Goal: Task Accomplishment & Management: Manage account settings

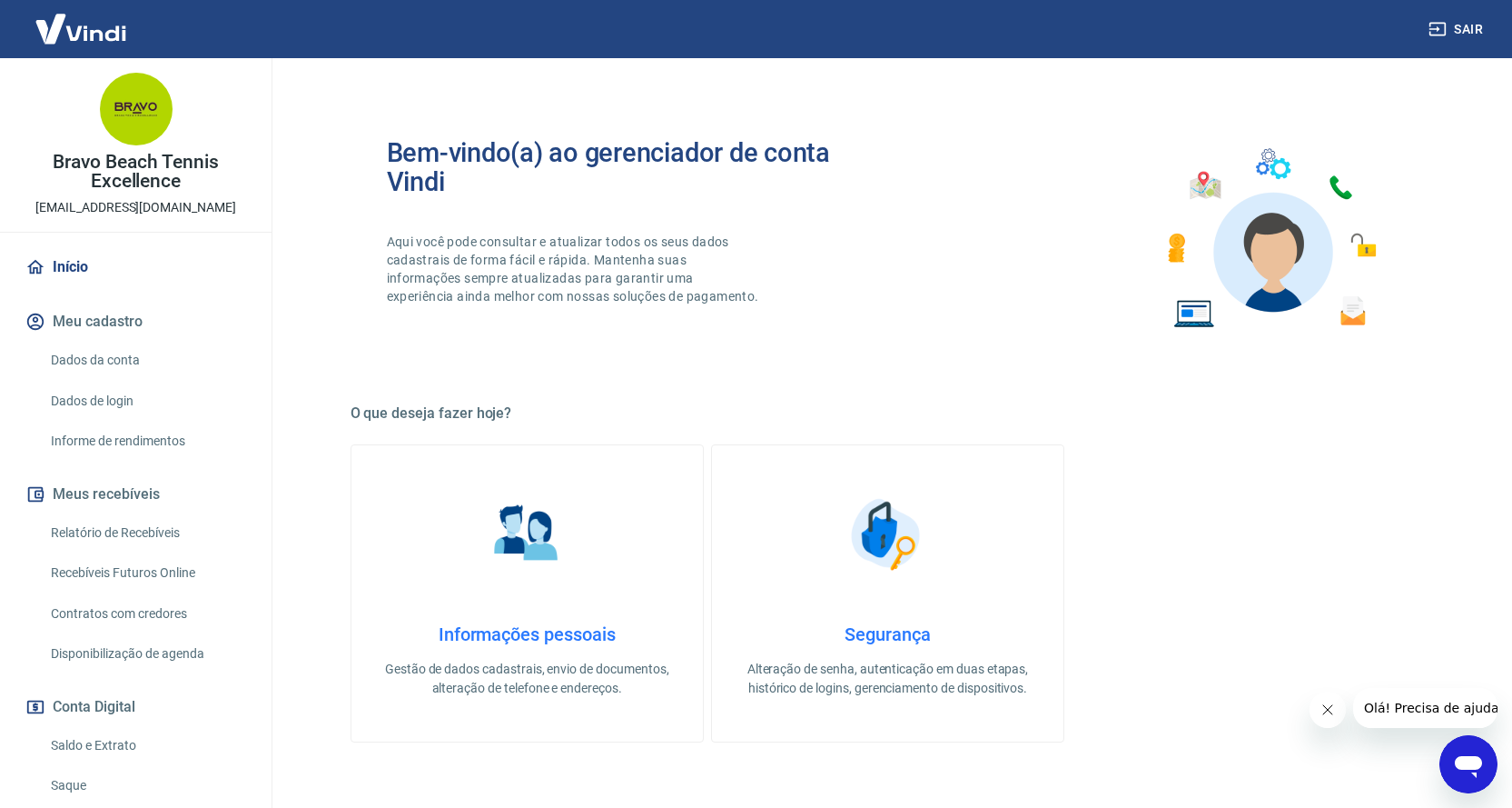
click at [128, 744] on link "Saldo e Extrato" at bounding box center [146, 746] width 206 height 38
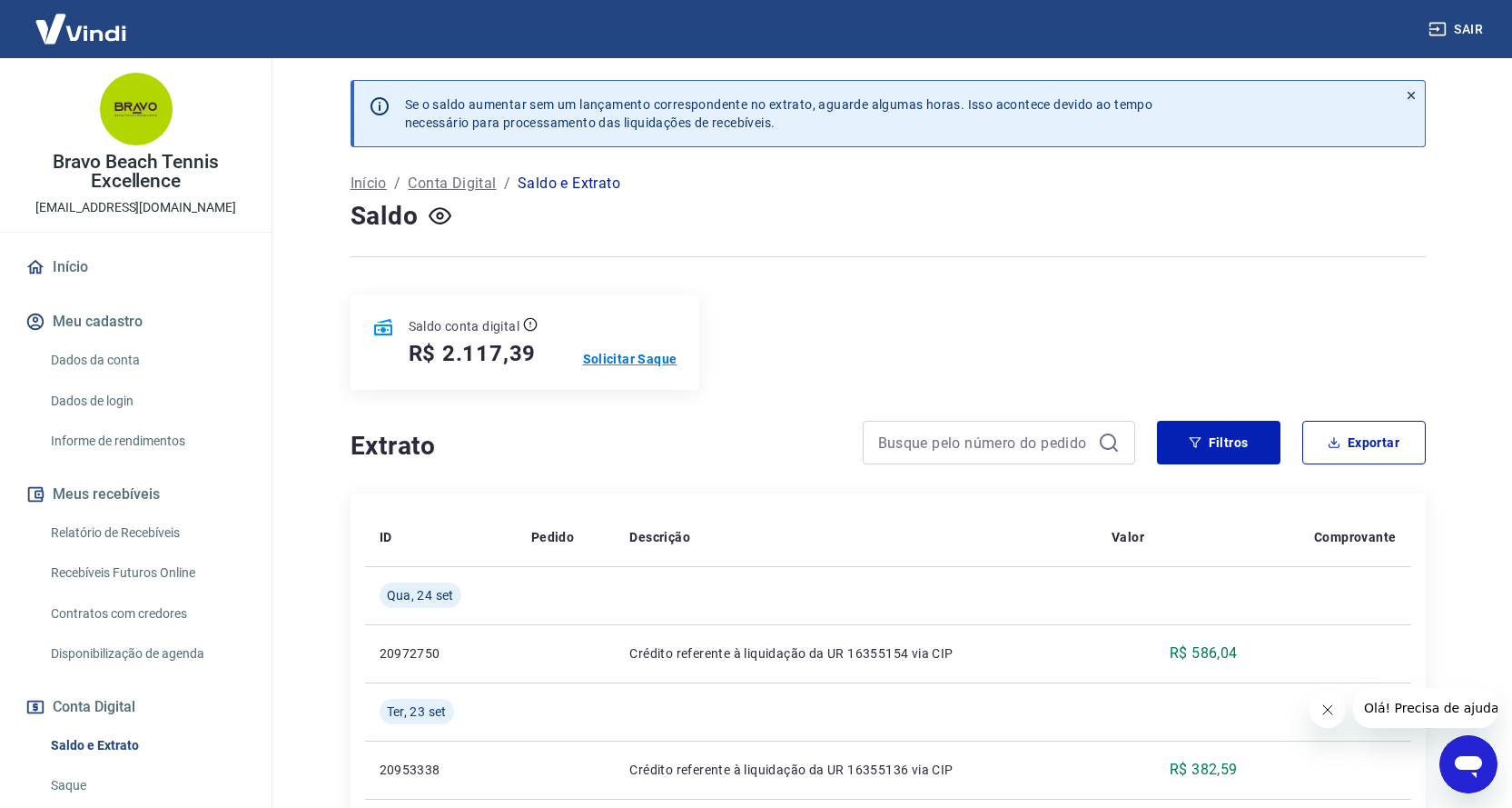
click at [633, 361] on p "Solicitar Saque" at bounding box center [631, 359] width 95 height 18
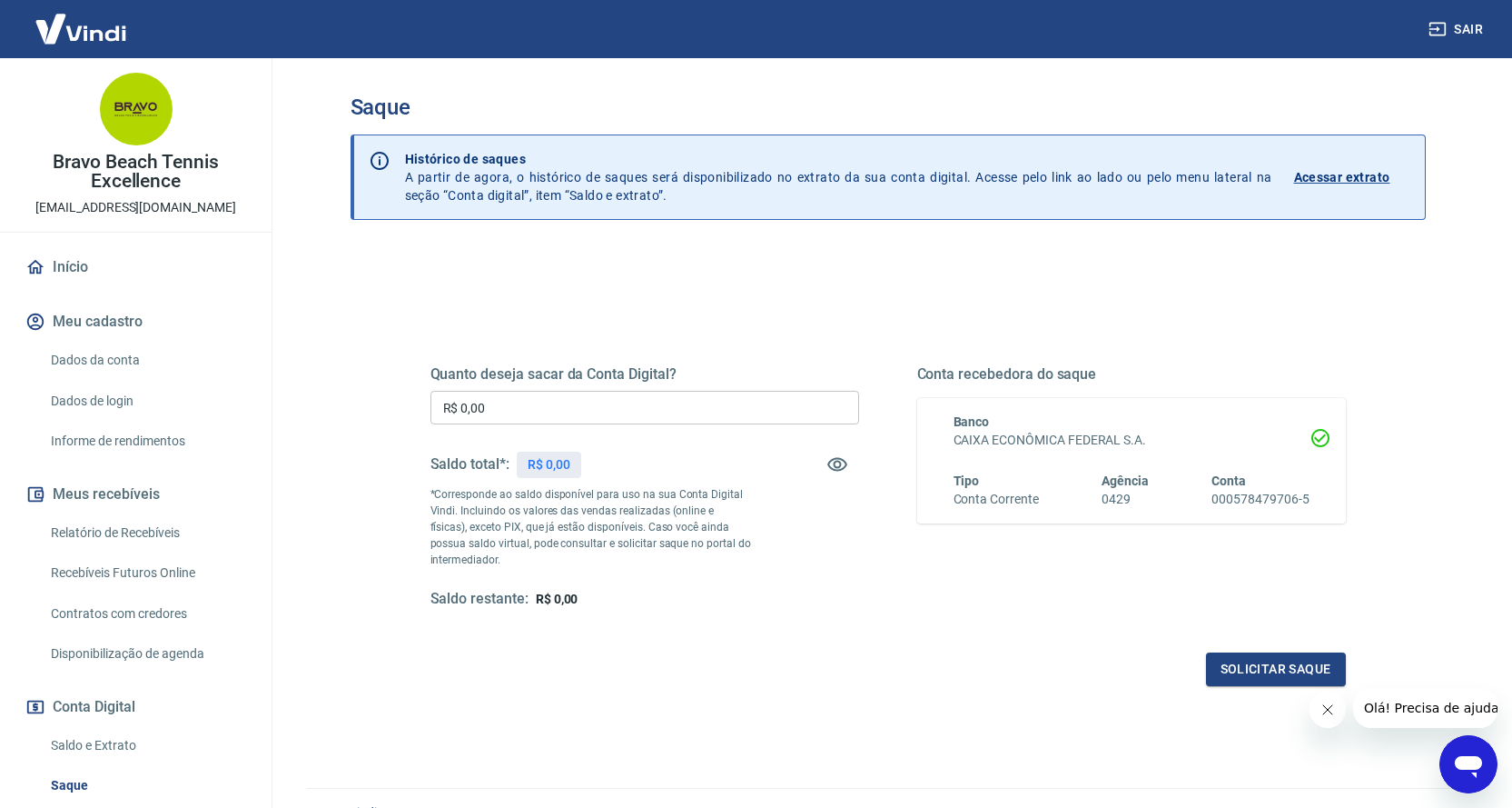
click at [620, 409] on input "R$ 0,00" at bounding box center [645, 408] width 429 height 34
type input "R$ 150,00"
click at [1228, 664] on button "Solicitar saque" at bounding box center [1276, 669] width 140 height 34
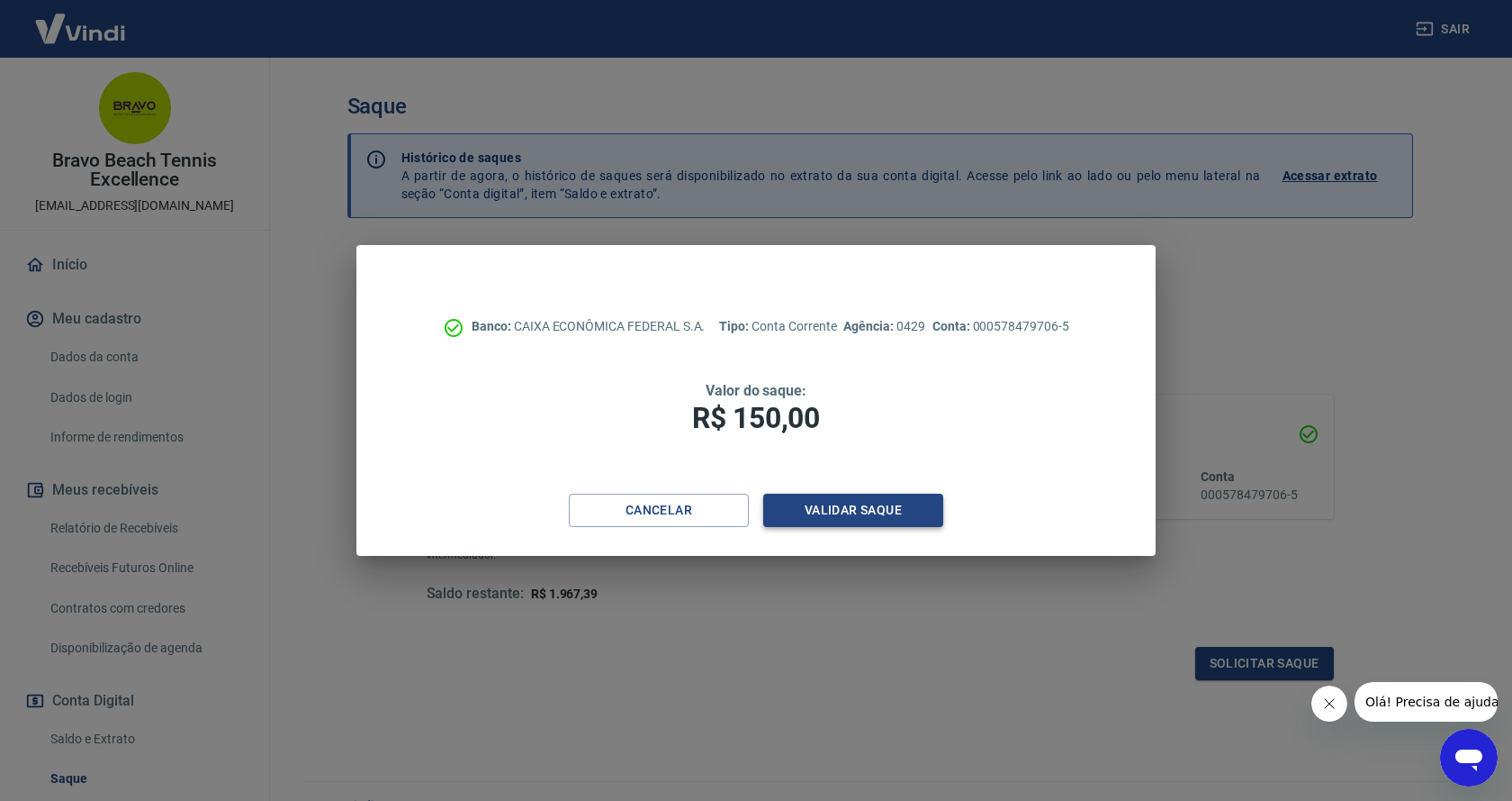
click at [881, 505] on button "Validar saque" at bounding box center [853, 510] width 180 height 33
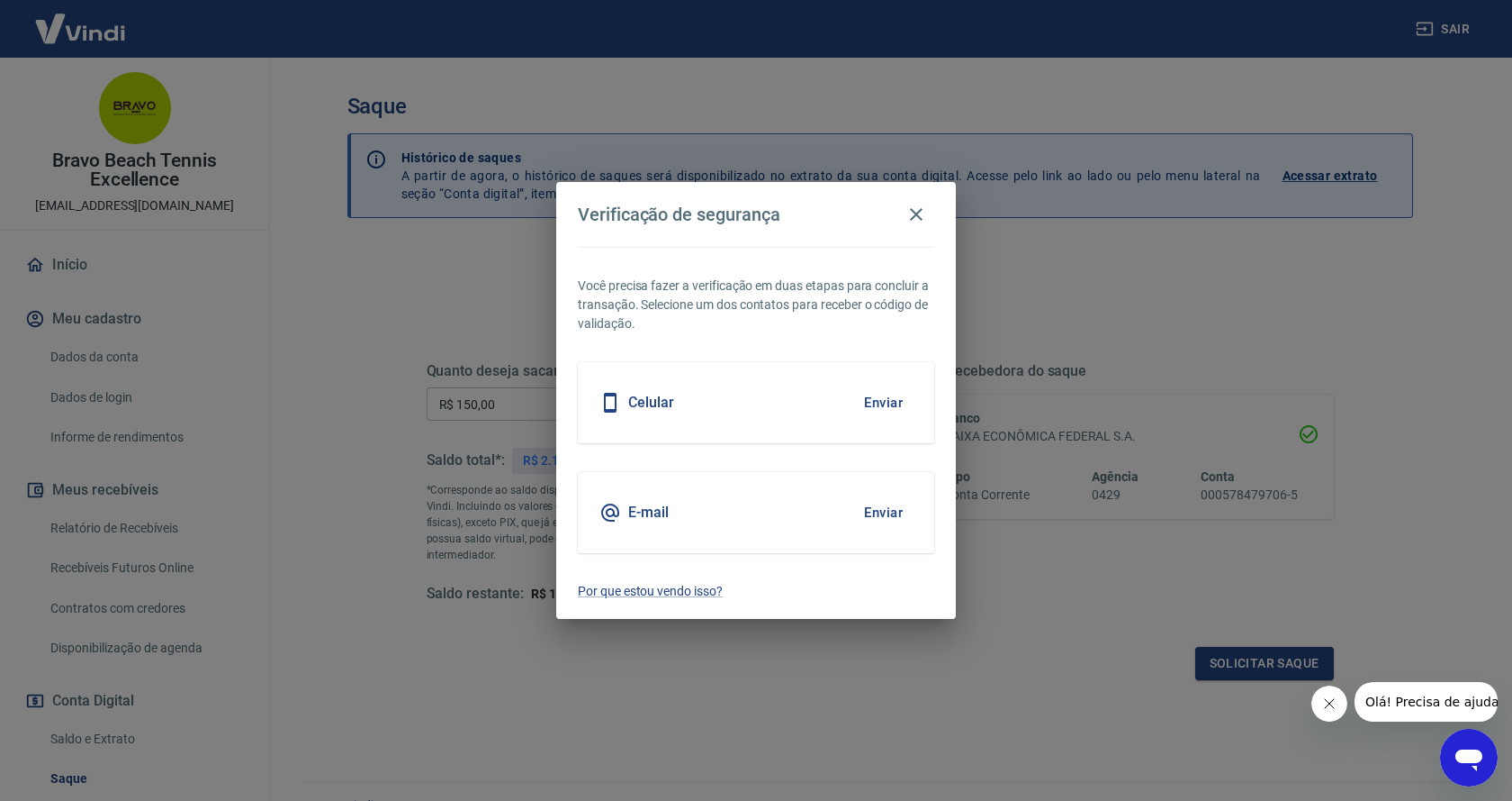
click at [872, 395] on button "Enviar" at bounding box center [884, 402] width 59 height 38
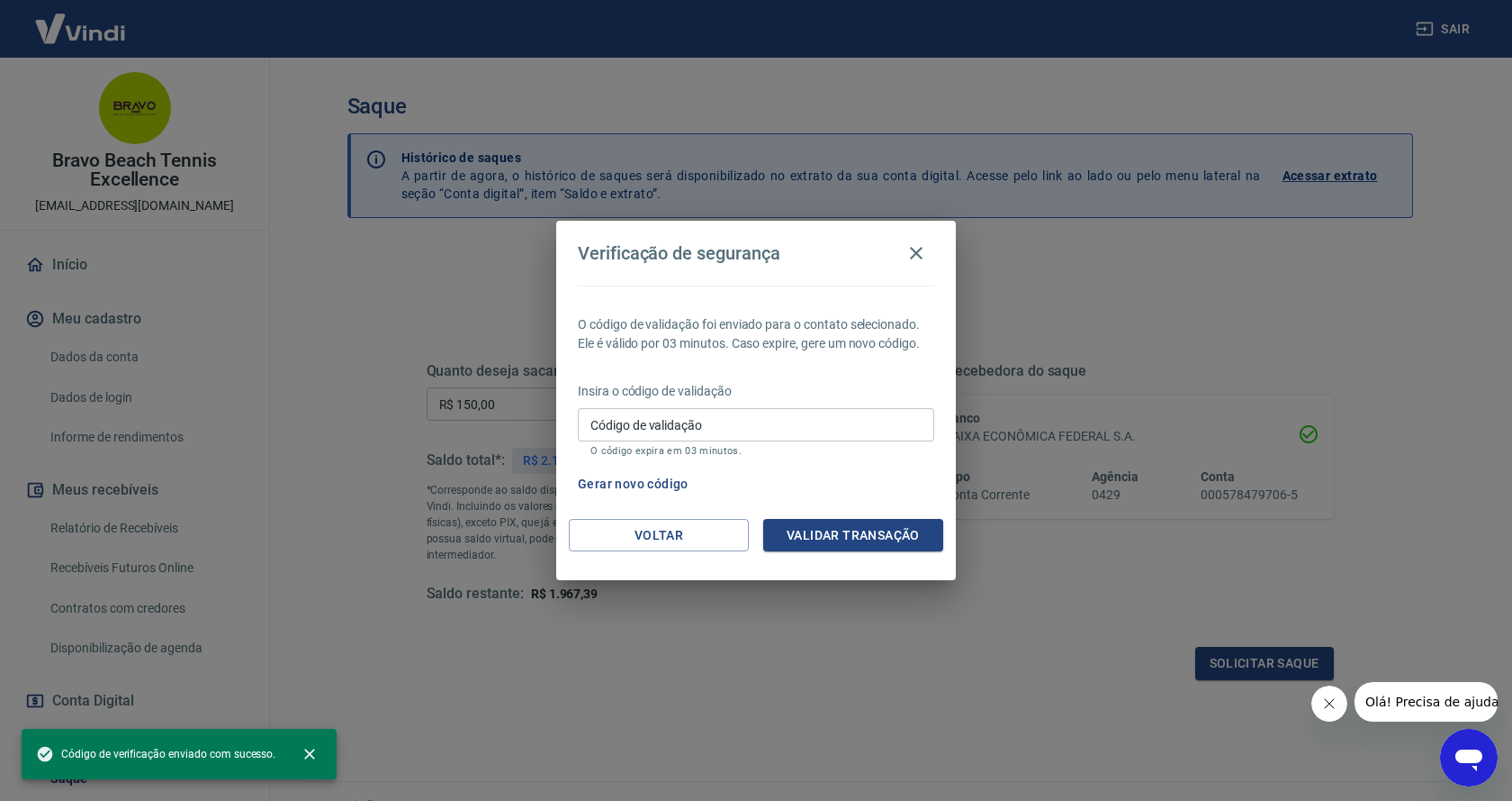
click at [821, 418] on input "Código de validação" at bounding box center [756, 425] width 356 height 33
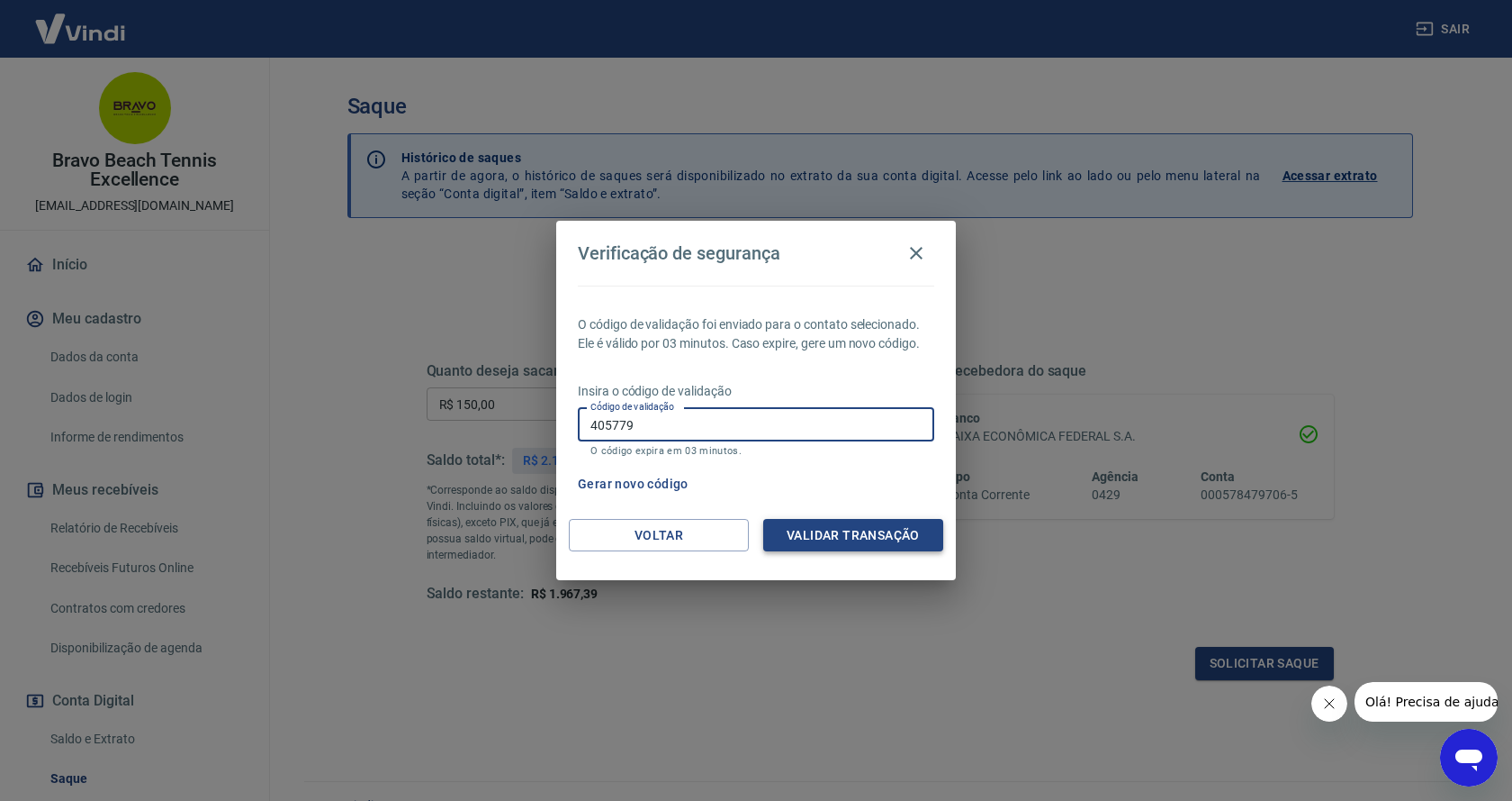
type input "405779"
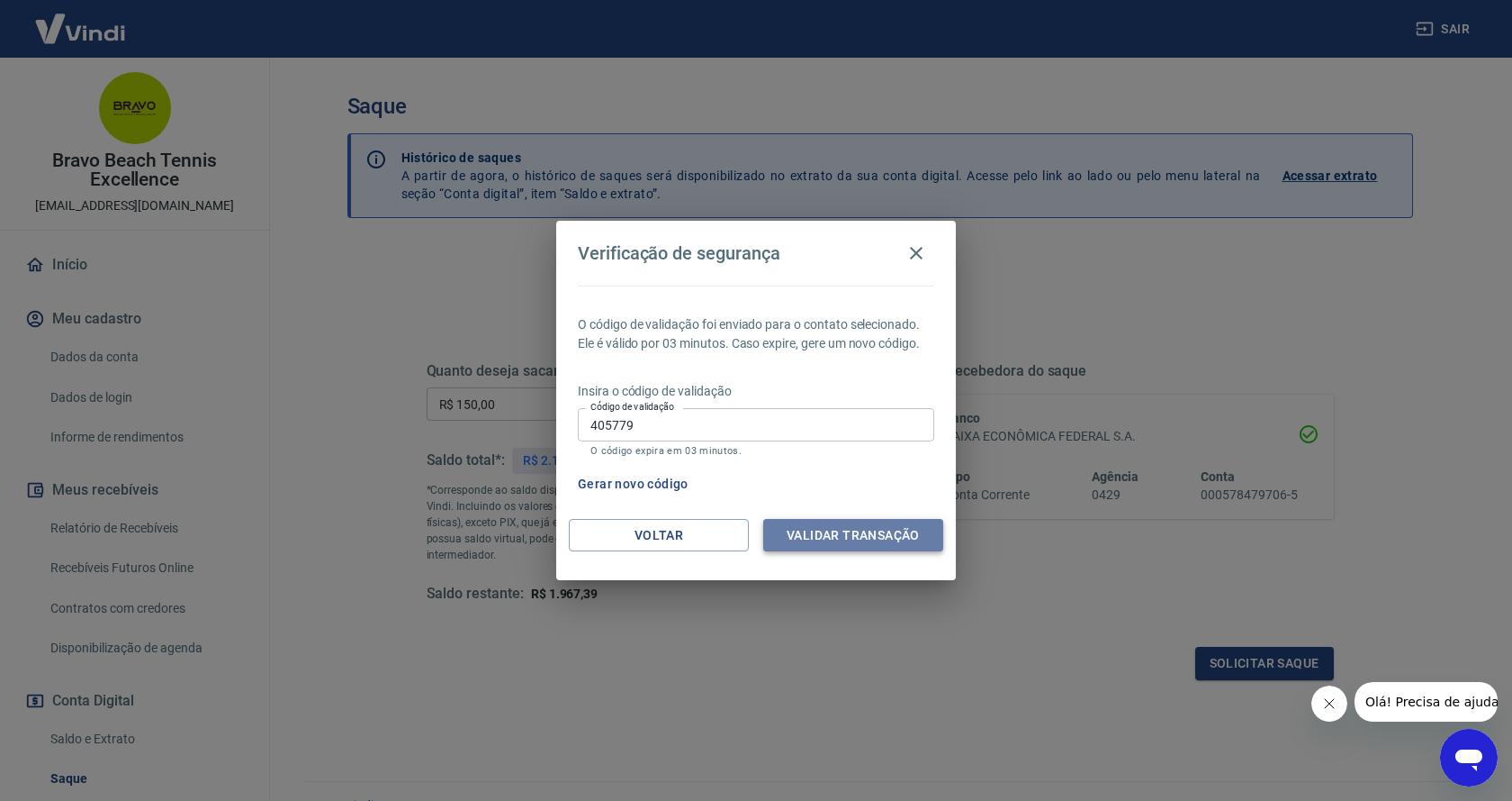
click at [827, 536] on button "Validar transação" at bounding box center [853, 536] width 180 height 33
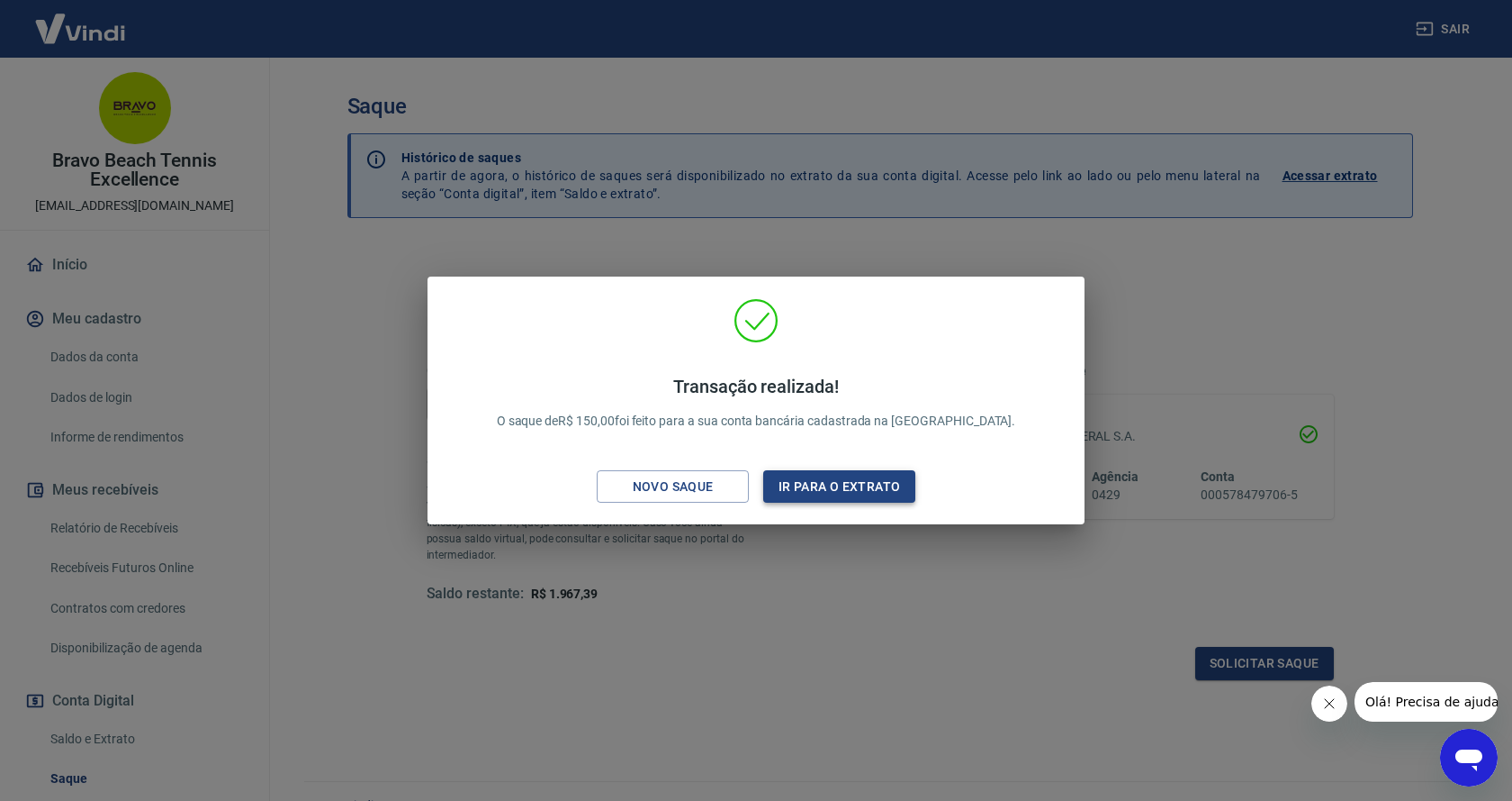
click at [821, 492] on button "Ir para o extrato" at bounding box center [839, 487] width 152 height 33
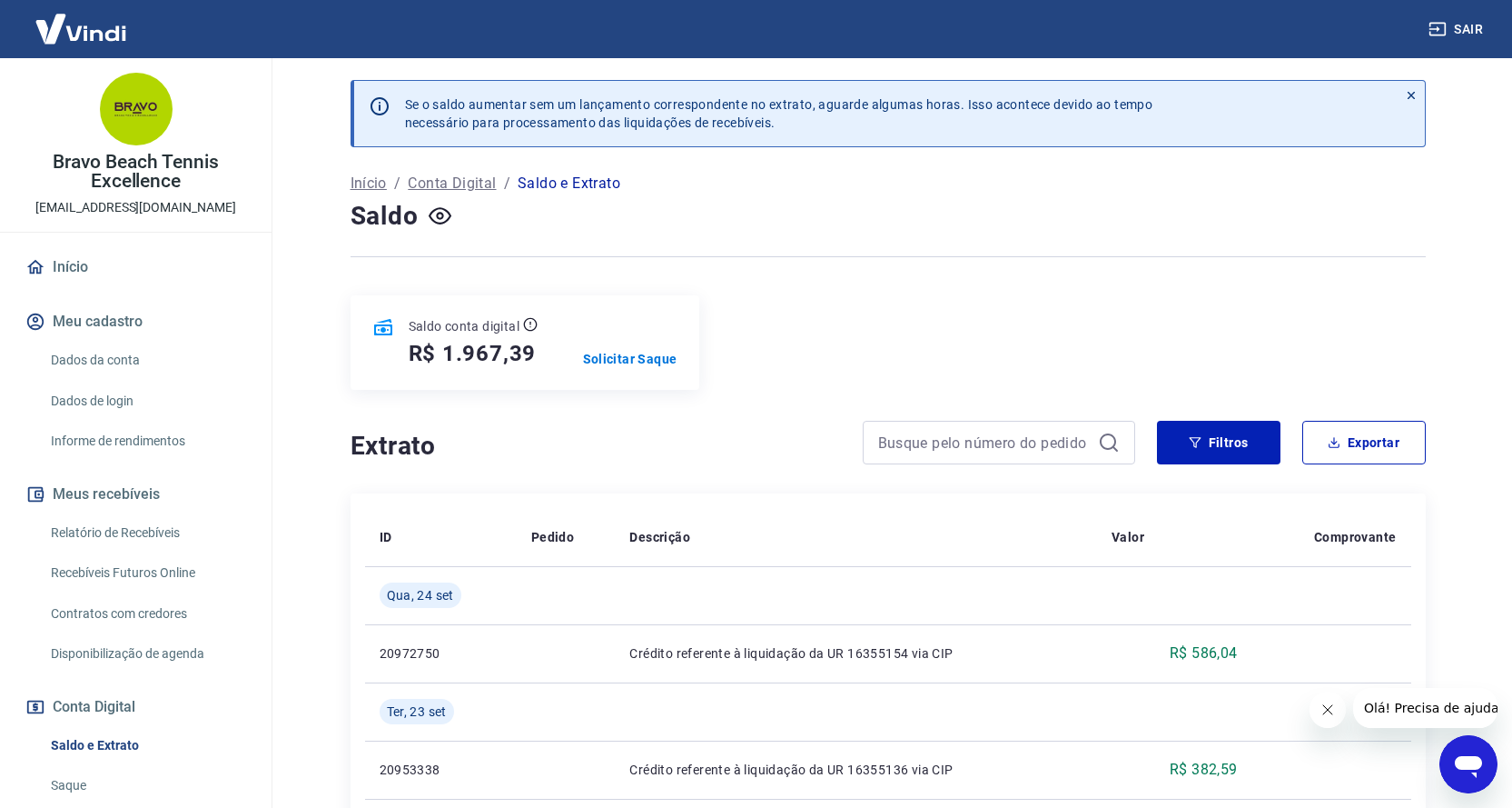
click at [140, 566] on link "Recebíveis Futuros Online" at bounding box center [146, 573] width 206 height 38
